Goal: Task Accomplishment & Management: Manage account settings

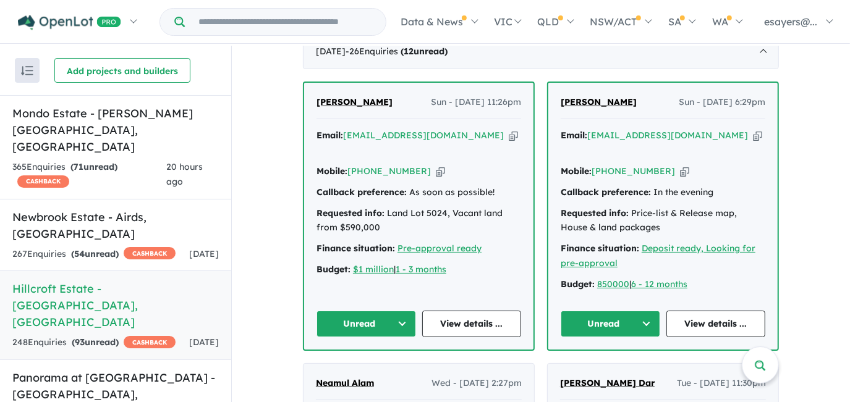
scroll to position [505, 0]
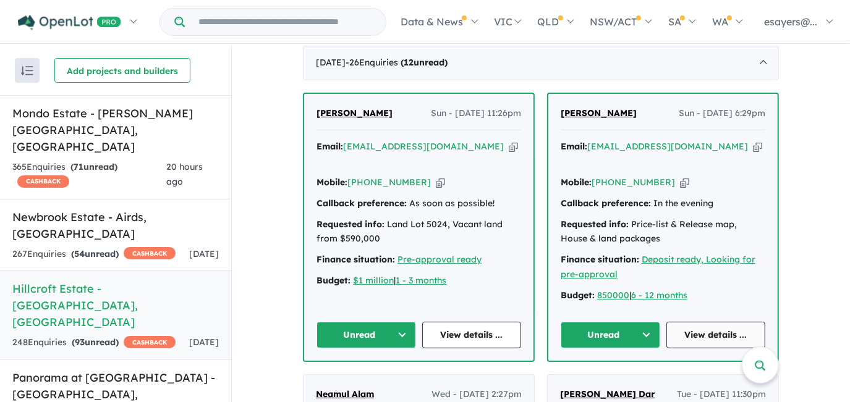
click at [706, 322] on link "View details ..." at bounding box center [715, 335] width 99 height 27
click at [604, 322] on button "Unread" at bounding box center [609, 335] width 99 height 27
click at [605, 378] on button "Assigned" at bounding box center [615, 392] width 108 height 28
click at [471, 322] on link "View details ..." at bounding box center [471, 335] width 99 height 27
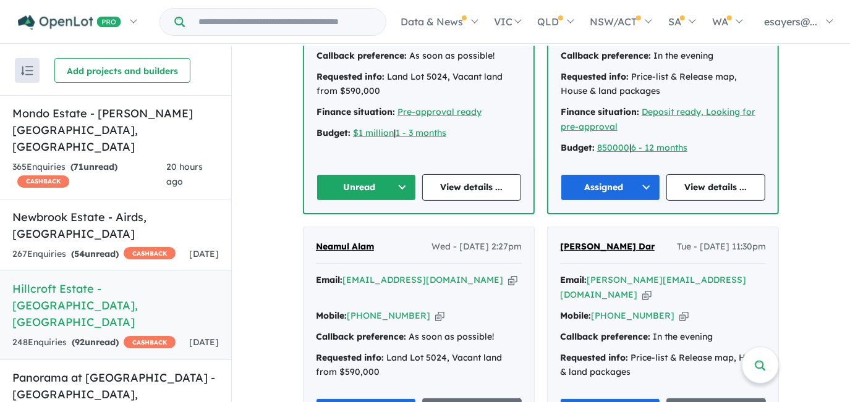
scroll to position [562, 0]
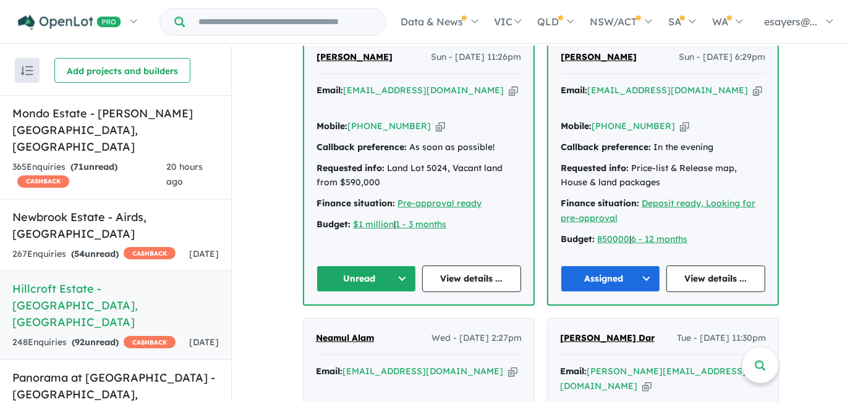
click at [353, 266] on button "Unread" at bounding box center [365, 279] width 99 height 27
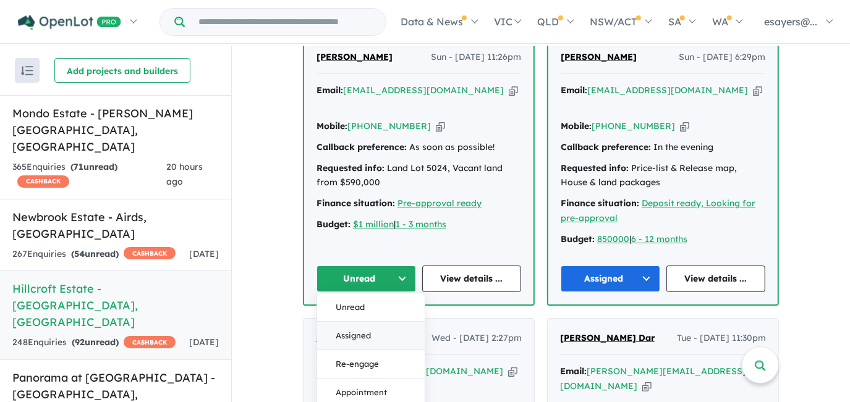
click at [359, 322] on button "Assigned" at bounding box center [371, 336] width 108 height 28
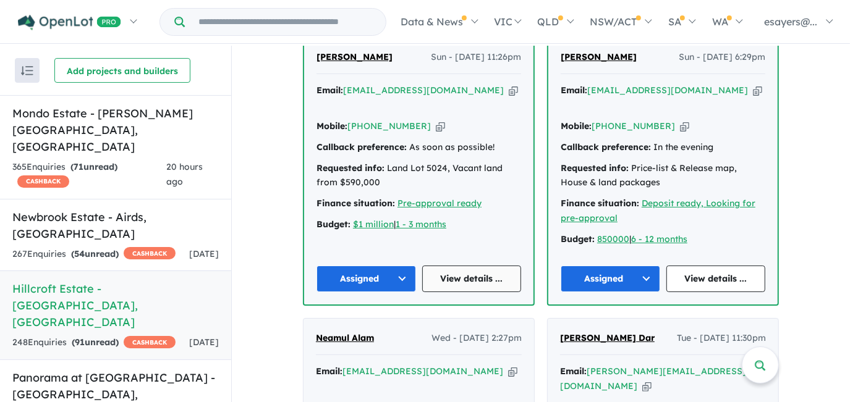
click at [463, 266] on link "View details ..." at bounding box center [471, 279] width 99 height 27
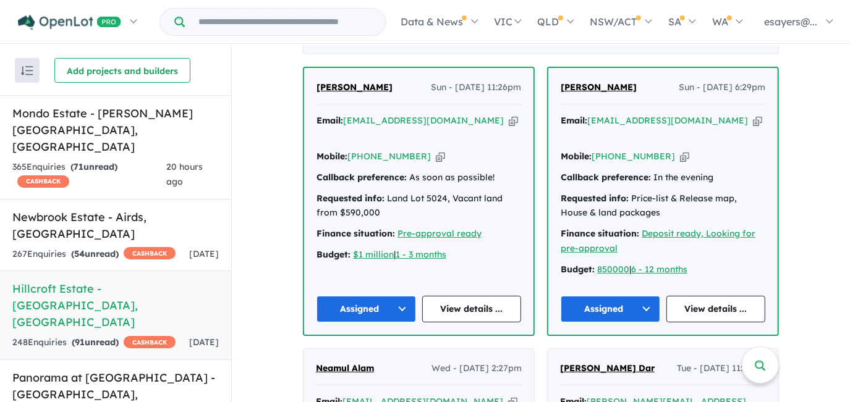
scroll to position [618, 0]
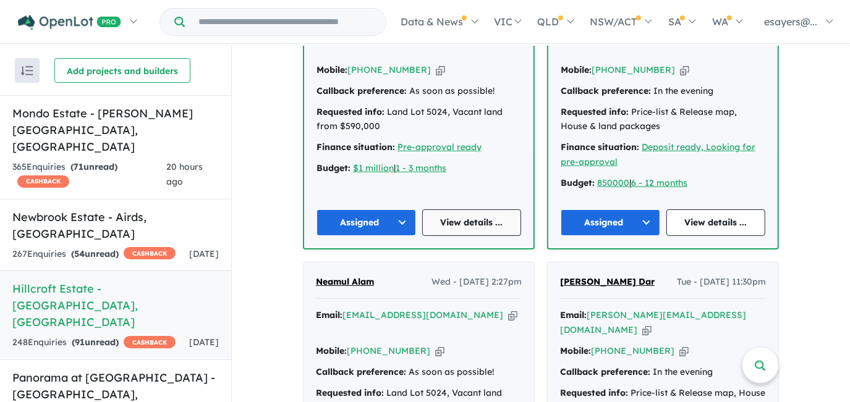
click at [465, 209] on link "View details ..." at bounding box center [471, 222] width 99 height 27
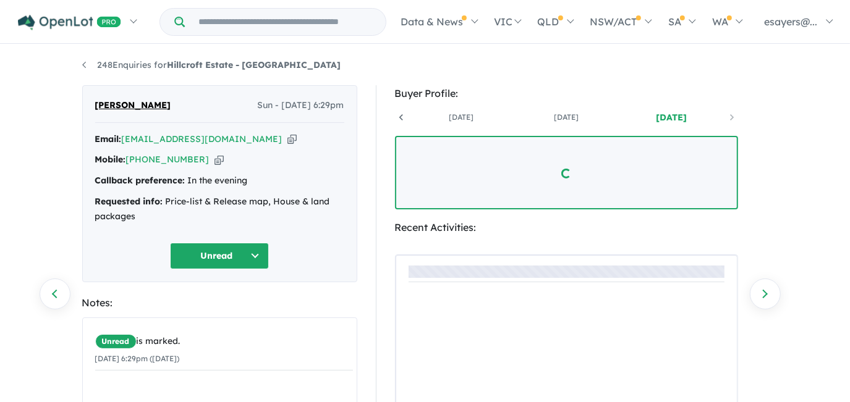
scroll to position [0, 91]
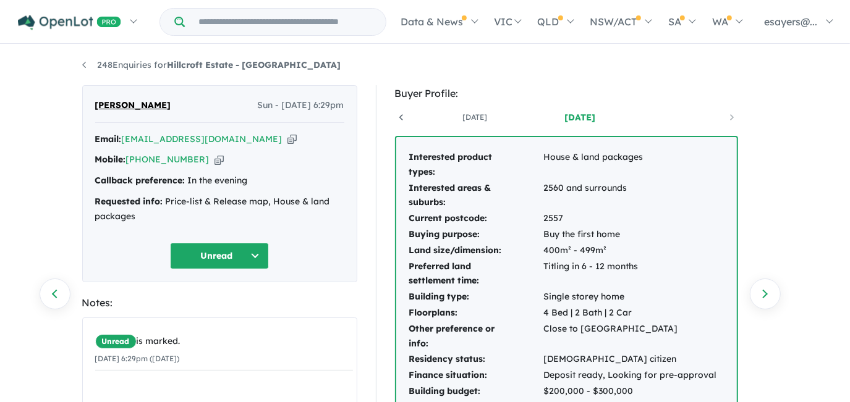
click at [287, 137] on icon "button" at bounding box center [291, 139] width 9 height 13
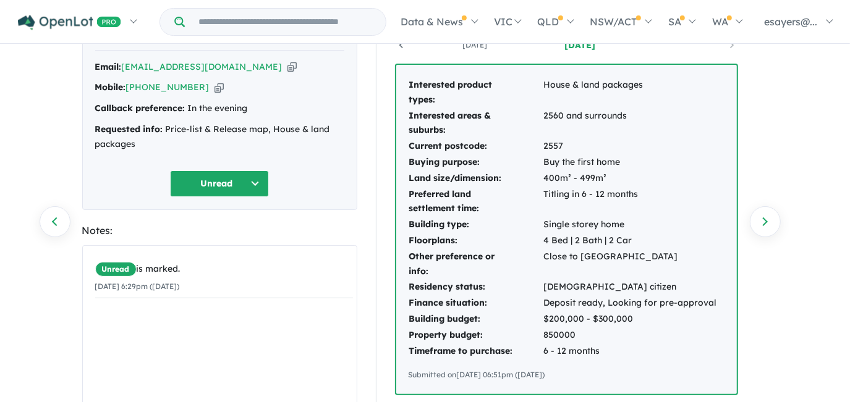
scroll to position [0, 0]
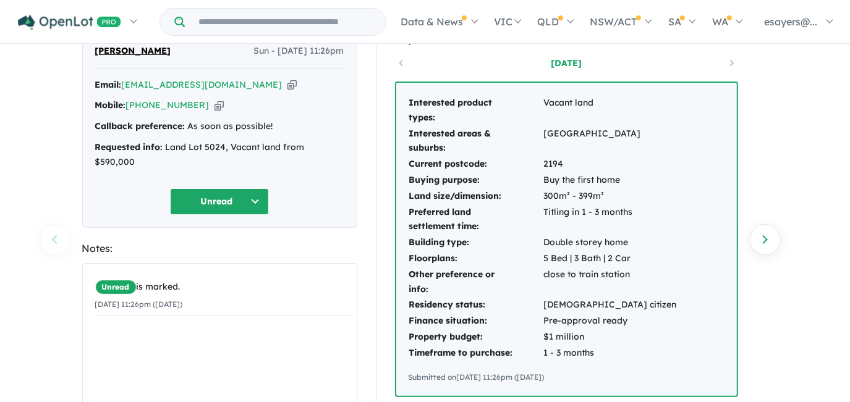
scroll to position [56, 0]
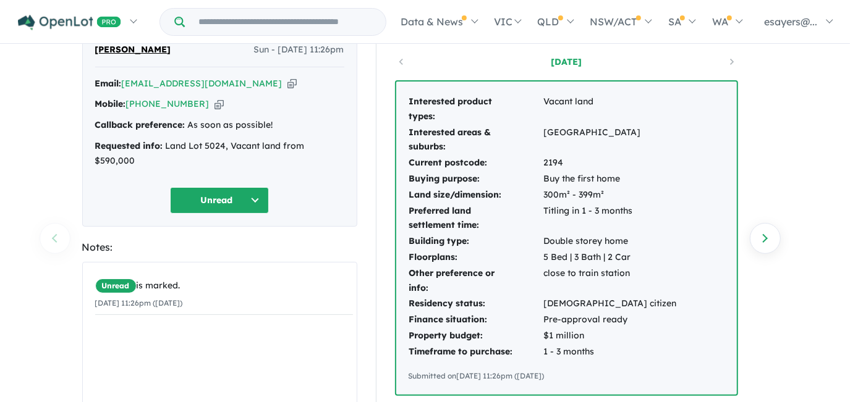
click at [287, 79] on icon "button" at bounding box center [291, 83] width 9 height 13
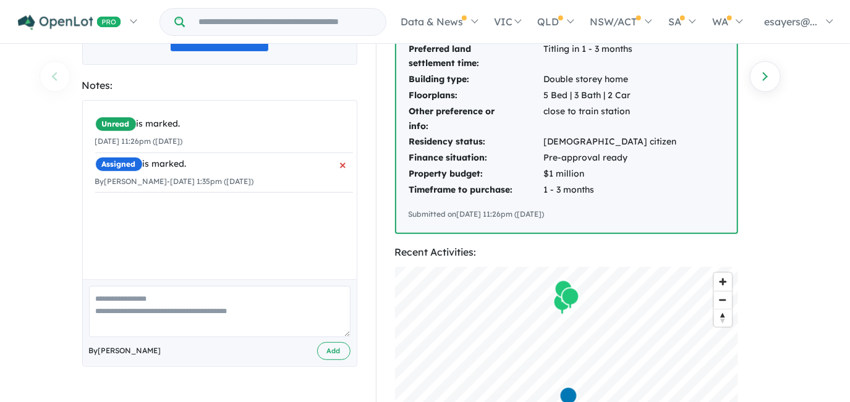
scroll to position [337, 0]
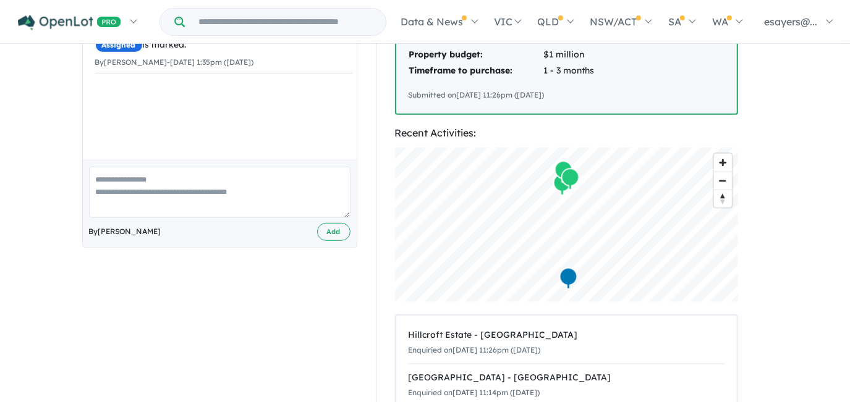
click at [153, 179] on textarea at bounding box center [219, 192] width 261 height 51
type textarea "**"
click at [328, 223] on button "Add" at bounding box center [333, 232] width 33 height 18
